Goal: Task Accomplishment & Management: Use online tool/utility

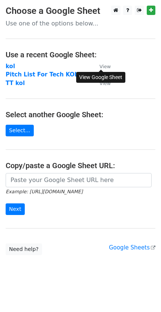
click at [109, 64] on small "View" at bounding box center [104, 67] width 11 height 6
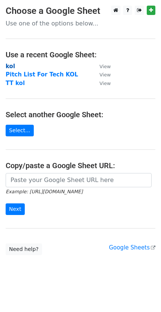
click at [10, 66] on strong "kol" at bounding box center [10, 66] width 9 height 7
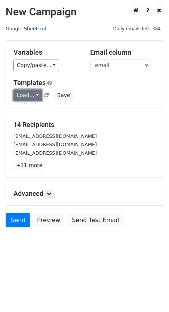
click at [22, 98] on link "Load..." at bounding box center [27, 95] width 29 height 12
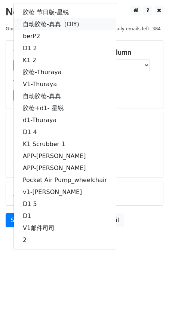
click at [63, 25] on link "自动胶枪-真真（DIY)" at bounding box center [65, 24] width 102 height 12
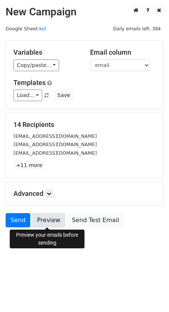
click at [49, 219] on link "Preview" at bounding box center [48, 220] width 33 height 14
click at [54, 220] on link "Preview" at bounding box center [48, 220] width 33 height 14
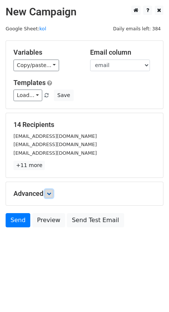
click at [48, 191] on link at bounding box center [49, 193] width 8 height 8
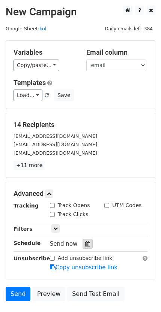
click at [89, 246] on div at bounding box center [87, 244] width 10 height 10
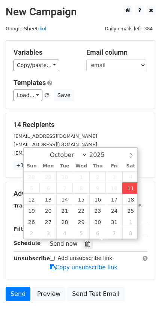
type input "[DATE] 17:36"
type input "05"
type input "36"
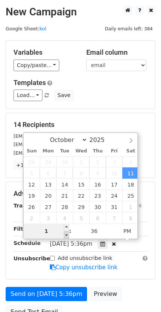
type input "10"
type input "[DATE] 22:36"
click at [149, 232] on div "Only include spreadsheet rows that match the following filters:" at bounding box center [98, 229] width 109 height 9
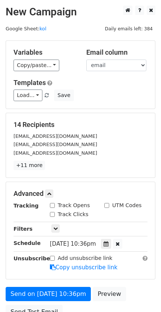
scroll to position [56, 0]
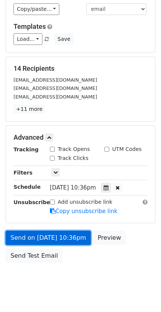
click at [47, 241] on link "Send on [DATE] 10:36pm" at bounding box center [48, 238] width 85 height 14
